Goal: Information Seeking & Learning: Stay updated

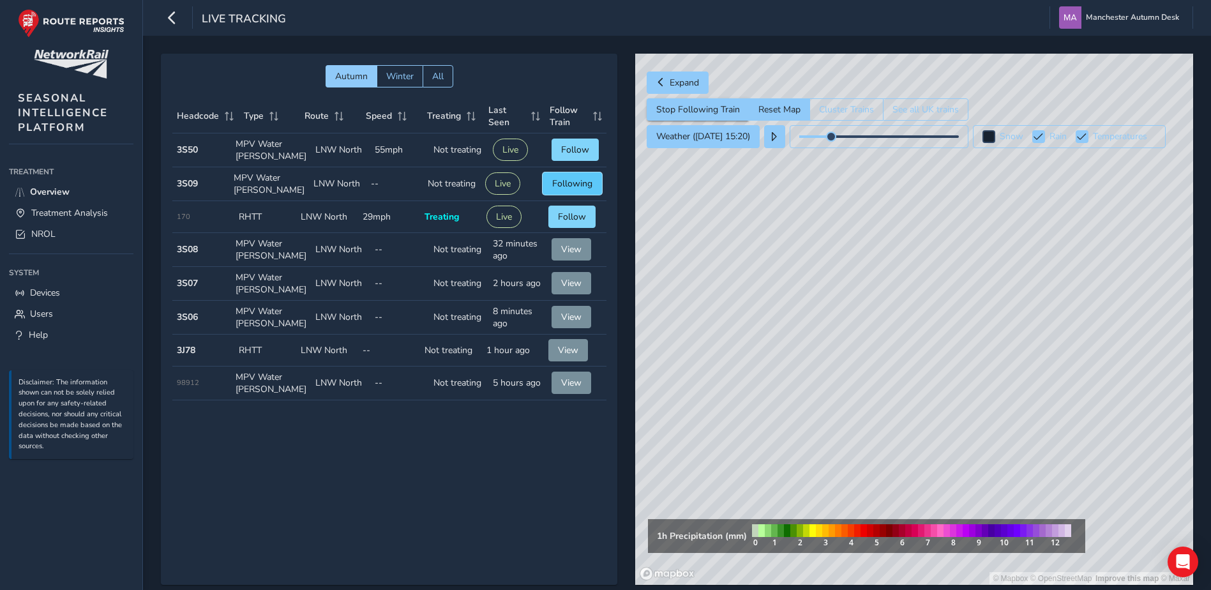
click at [552, 183] on span "Following" at bounding box center [572, 183] width 40 height 12
